Goal: Task Accomplishment & Management: Complete application form

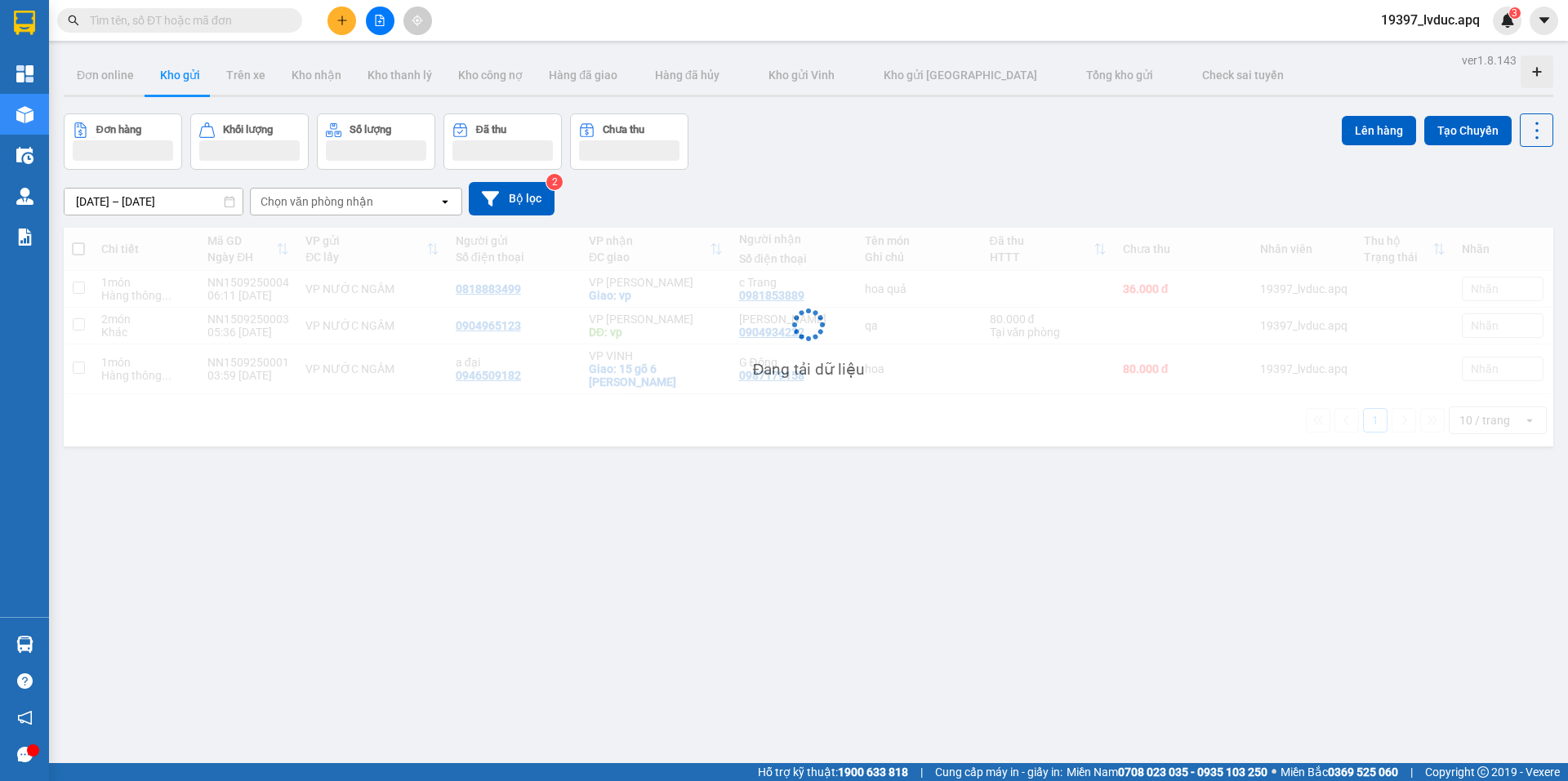
click at [166, 18] on input "text" at bounding box center [186, 20] width 193 height 18
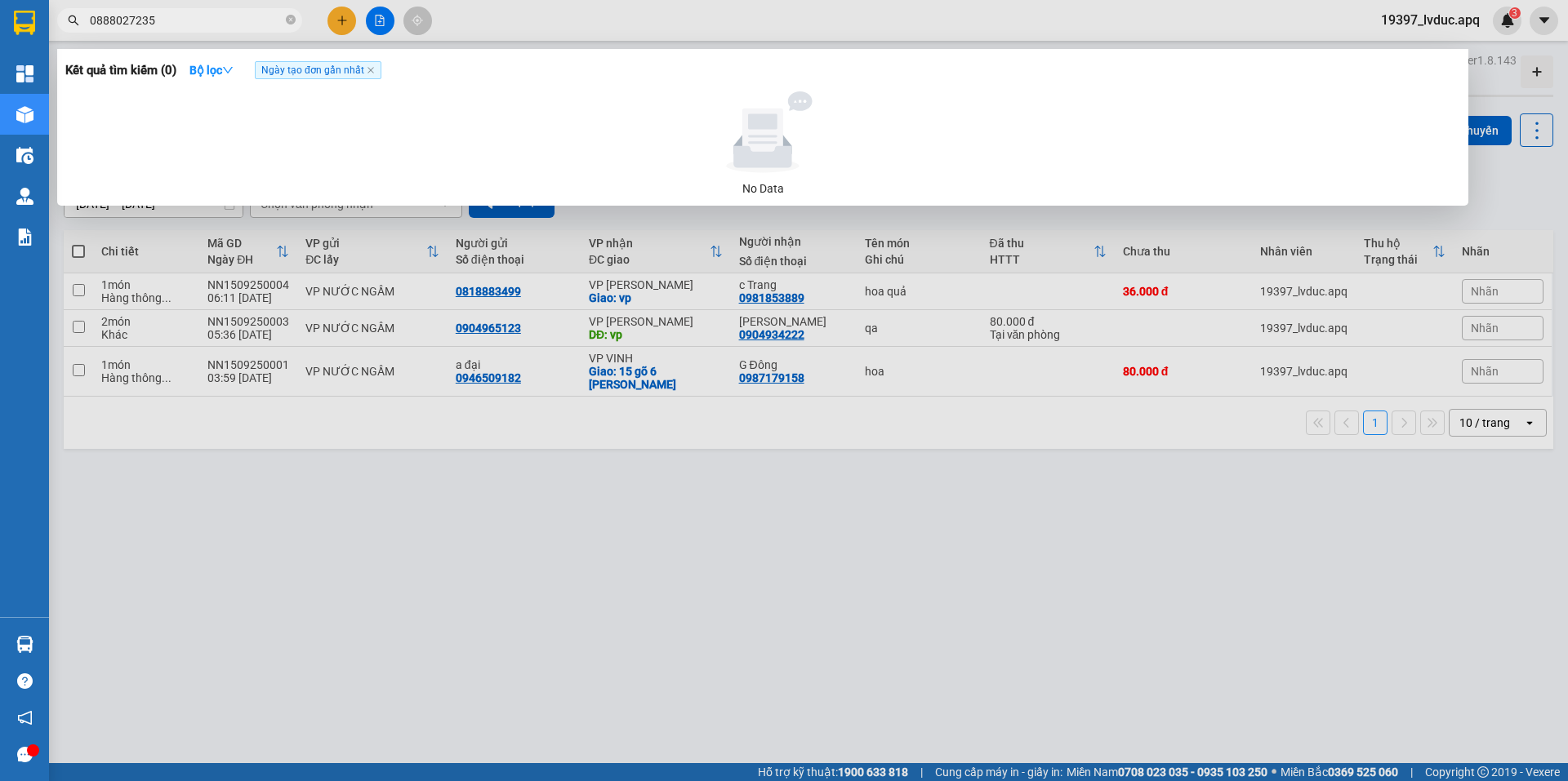
click at [205, 25] on input "0888027235" at bounding box center [186, 20] width 193 height 18
click at [143, 18] on input "0888027235" at bounding box center [186, 20] width 193 height 18
click at [167, 23] on input "08880272655" at bounding box center [186, 20] width 193 height 18
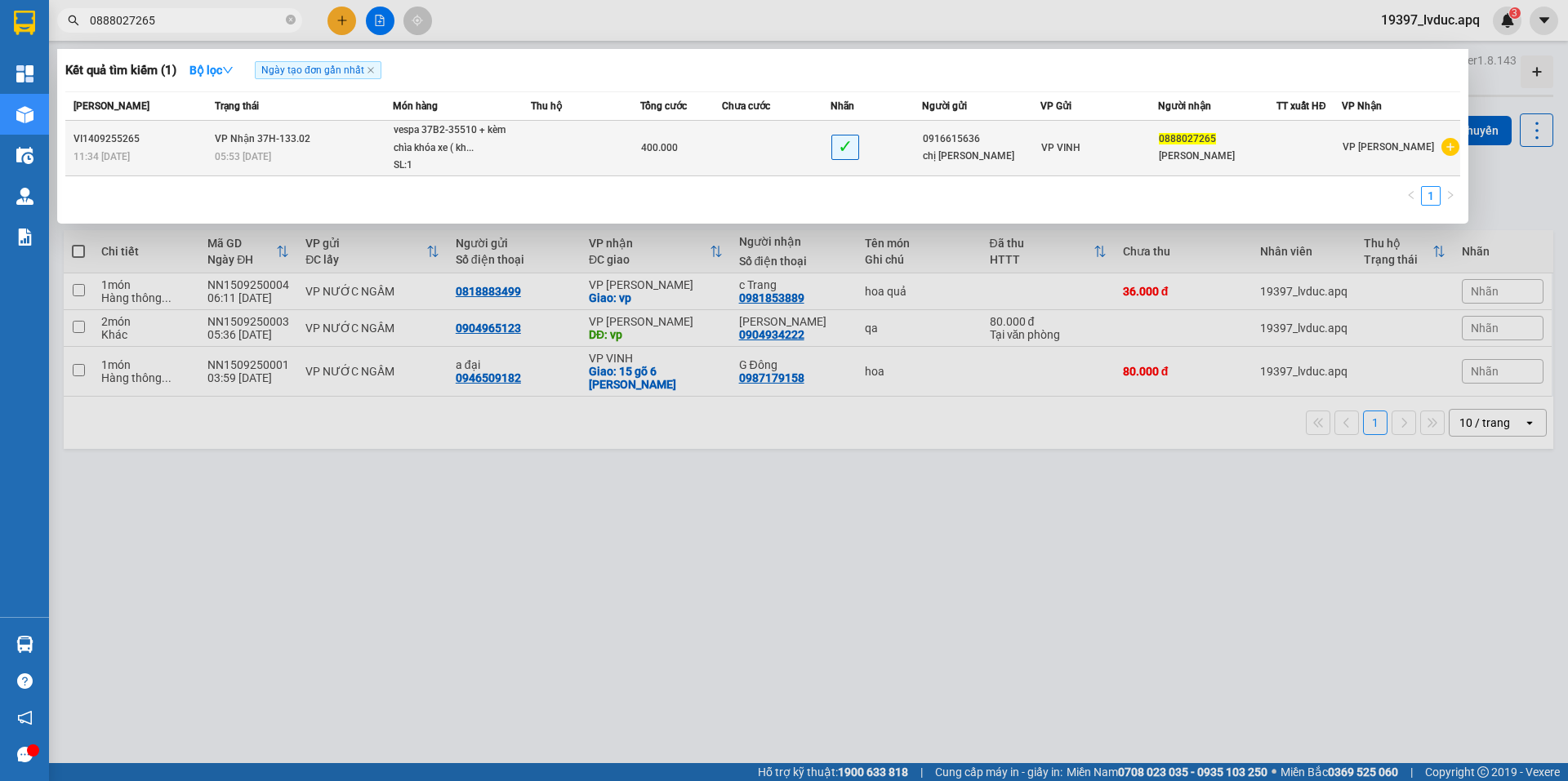
type input "0888027265"
click at [536, 154] on td at bounding box center [585, 148] width 109 height 55
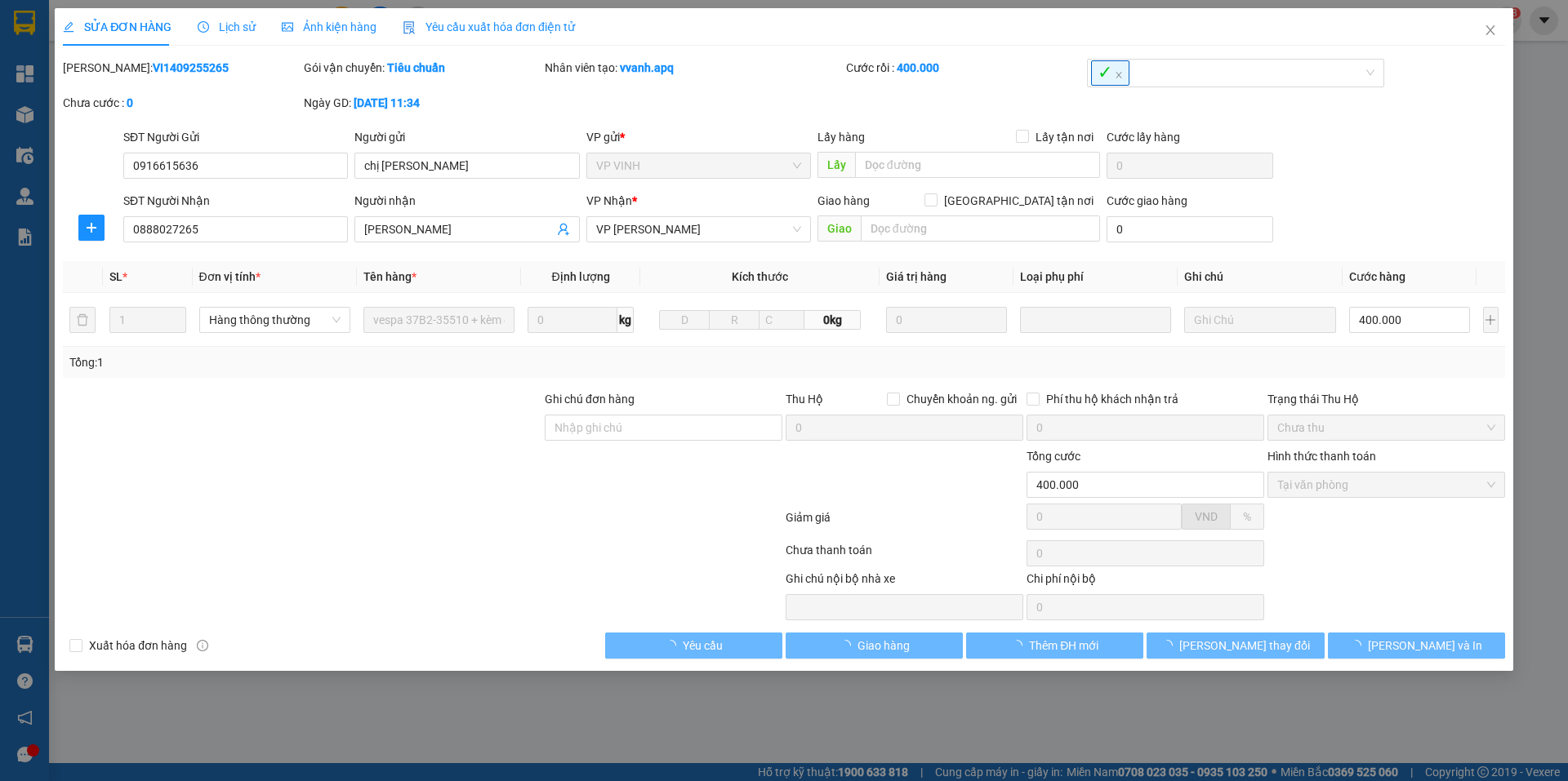
type input "0916615636"
type input "chị [PERSON_NAME]"
type input "0888027265"
type input "[PERSON_NAME]"
type input "400.000"
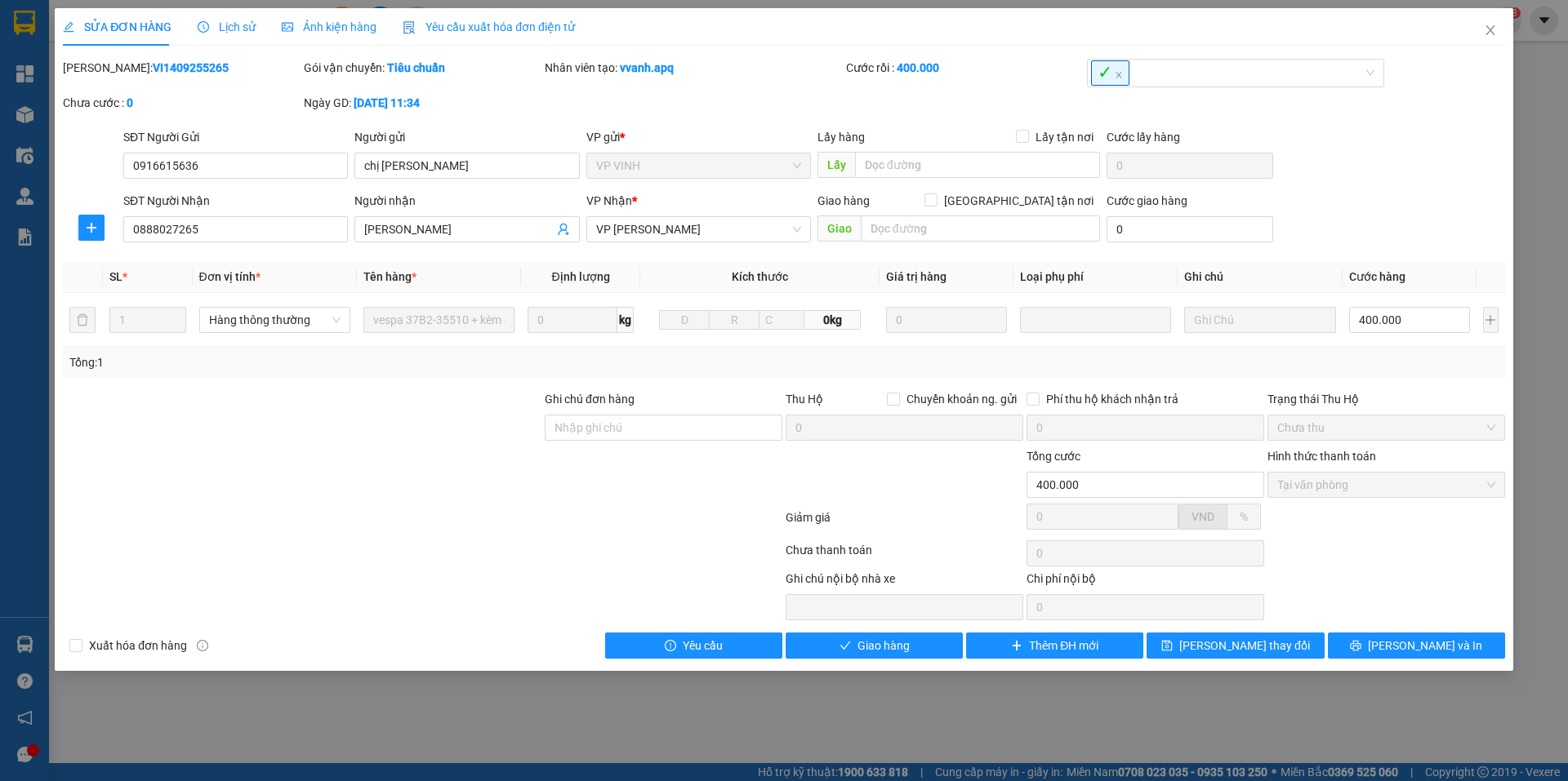
click at [231, 20] on span "Lịch sử" at bounding box center [226, 26] width 58 height 13
